Goal: Transaction & Acquisition: Download file/media

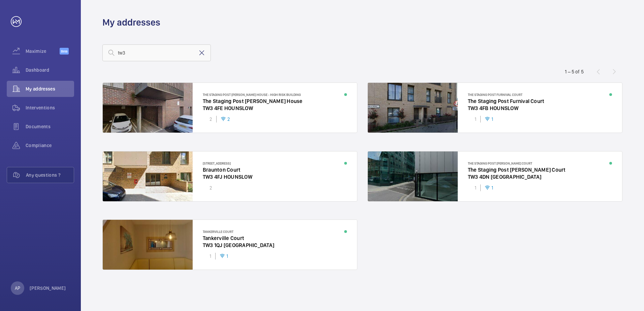
click at [204, 55] on mat-icon at bounding box center [202, 53] width 8 height 8
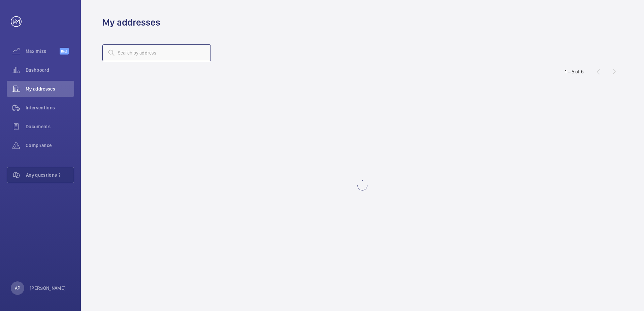
click at [168, 53] on input "text" at bounding box center [156, 52] width 108 height 17
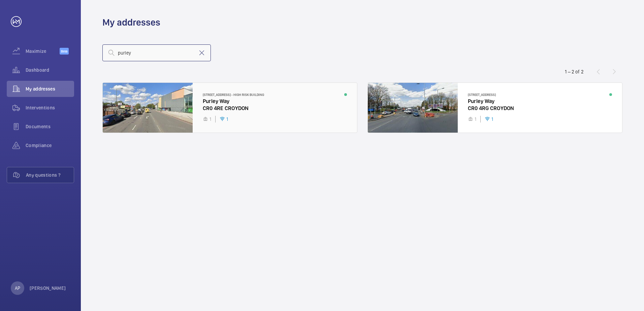
type input "purley"
click at [225, 108] on div at bounding box center [230, 108] width 254 height 50
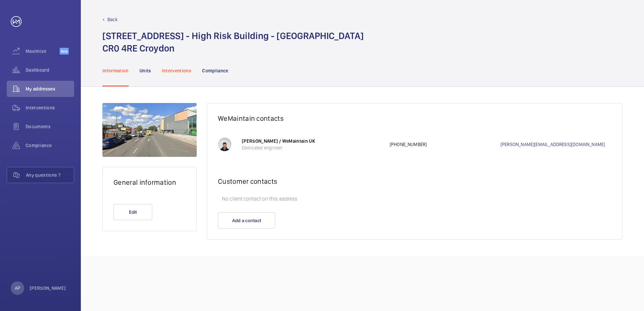
click at [173, 71] on p "Interventions" at bounding box center [177, 70] width 30 height 7
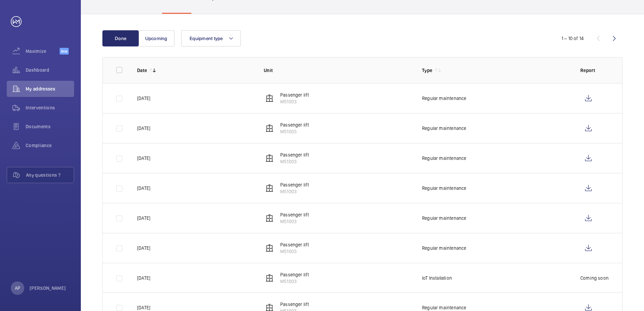
scroll to position [60, 0]
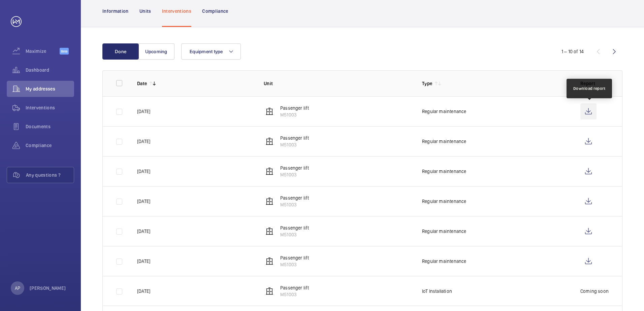
click at [587, 110] on wm-front-icon-button at bounding box center [588, 111] width 16 height 16
